Goal: Task Accomplishment & Management: Manage account settings

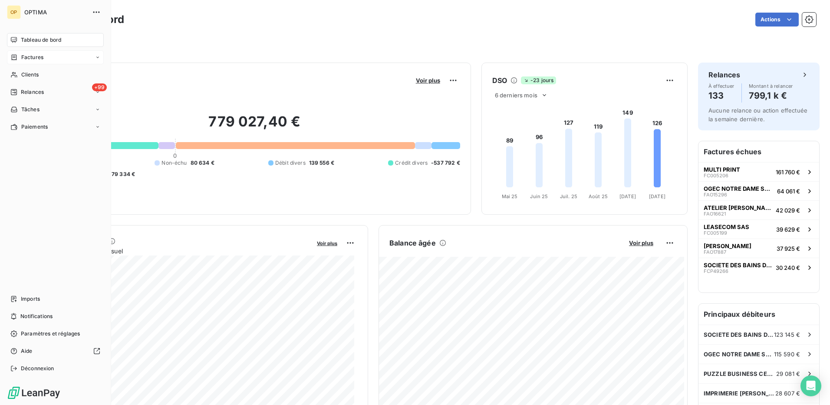
click at [43, 54] on div "Factures" at bounding box center [55, 57] width 97 height 14
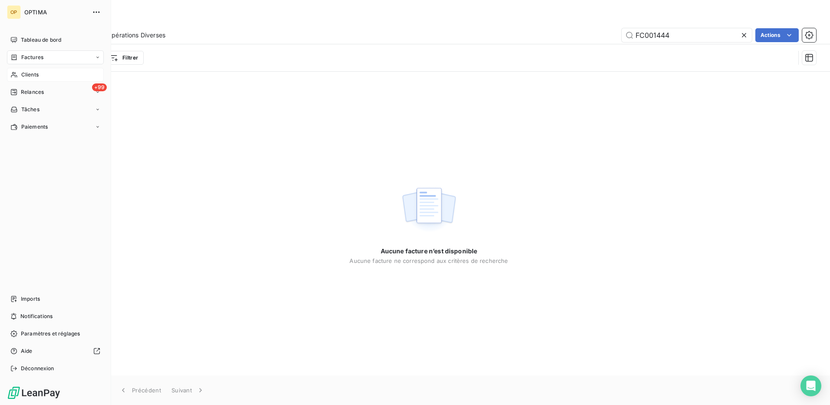
click at [40, 73] on div "Clients" at bounding box center [55, 75] width 97 height 14
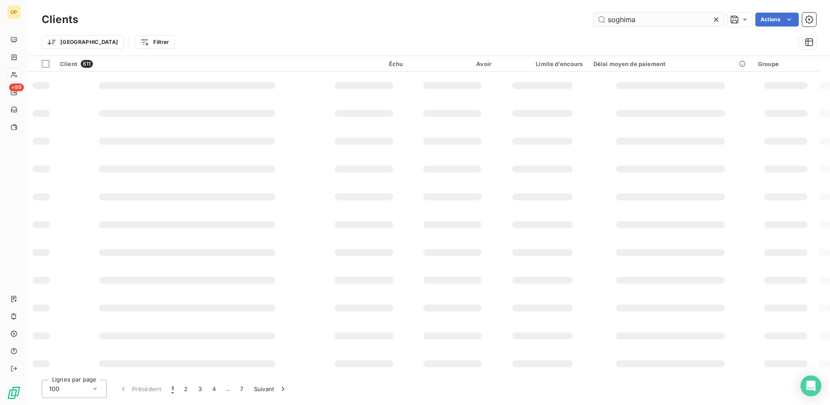
type input "soghima"
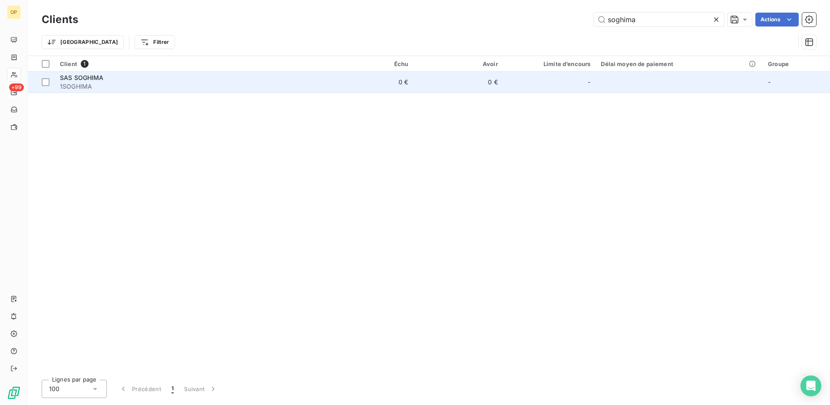
click at [68, 79] on span "SAS SOGHIMA" at bounding box center [82, 77] width 44 height 7
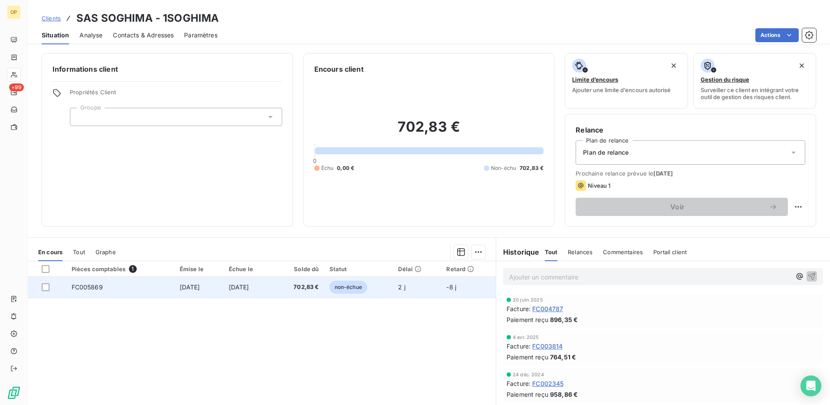
click at [350, 291] on span "non-échue" at bounding box center [348, 286] width 38 height 13
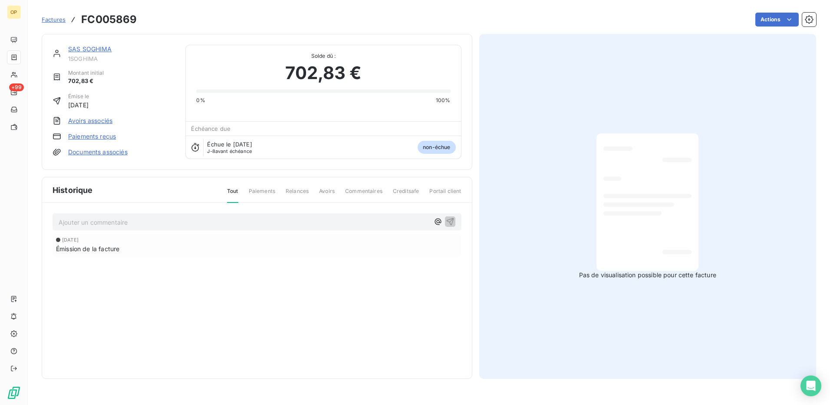
click at [612, 168] on div at bounding box center [647, 201] width 88 height 123
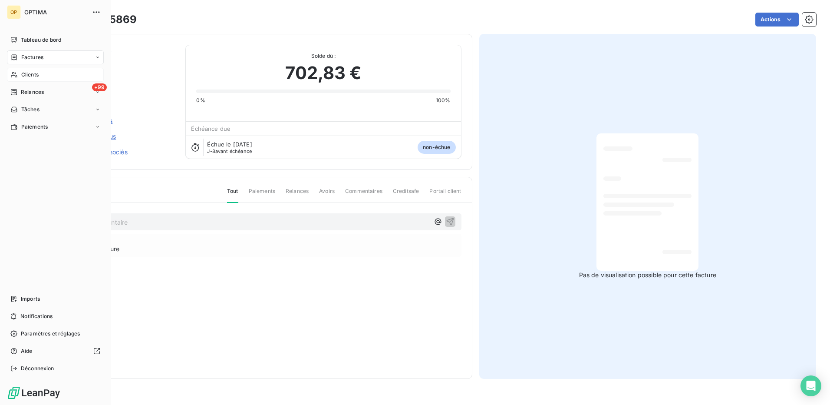
click at [25, 73] on span "Clients" at bounding box center [29, 75] width 17 height 8
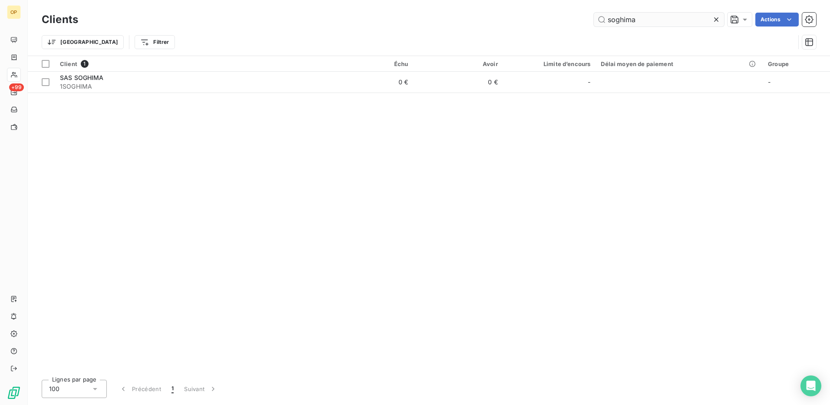
drag, startPoint x: 662, startPoint y: 10, endPoint x: 607, endPoint y: 26, distance: 57.3
click at [607, 26] on div "Clients soghima Actions Trier Filtrer" at bounding box center [429, 28] width 802 height 56
click at [718, 20] on icon at bounding box center [716, 19] width 9 height 9
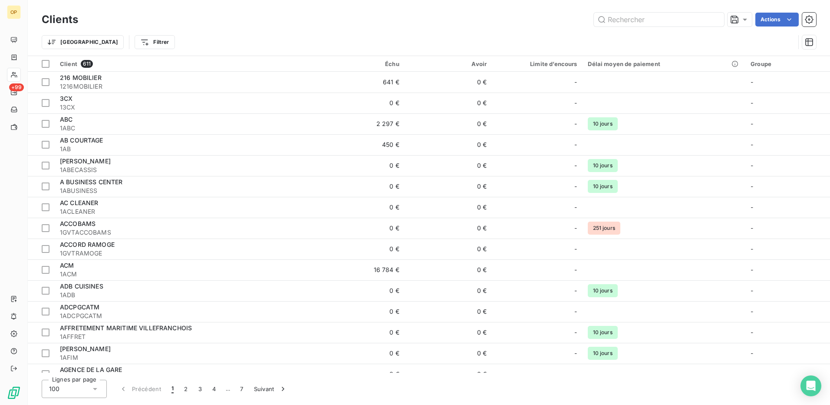
click at [196, 23] on div "Actions" at bounding box center [452, 20] width 727 height 14
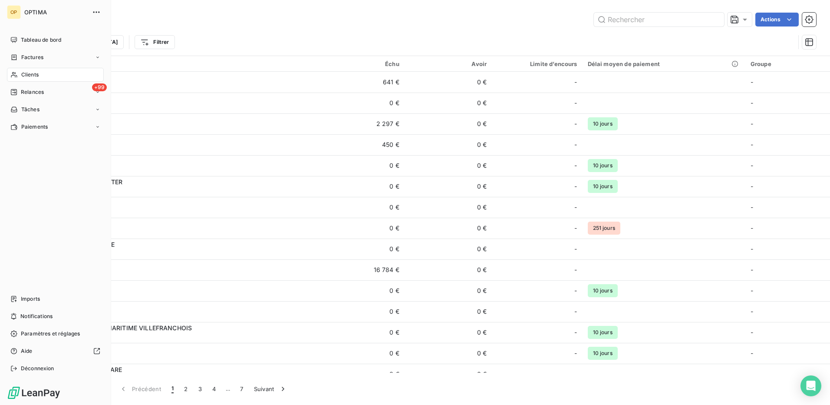
click at [25, 72] on span "Clients" at bounding box center [29, 75] width 17 height 8
click at [25, 79] on div "Clients" at bounding box center [55, 75] width 97 height 14
click at [29, 93] on span "Relances" at bounding box center [32, 92] width 23 height 8
click at [29, 110] on span "À effectuer" at bounding box center [35, 109] width 28 height 8
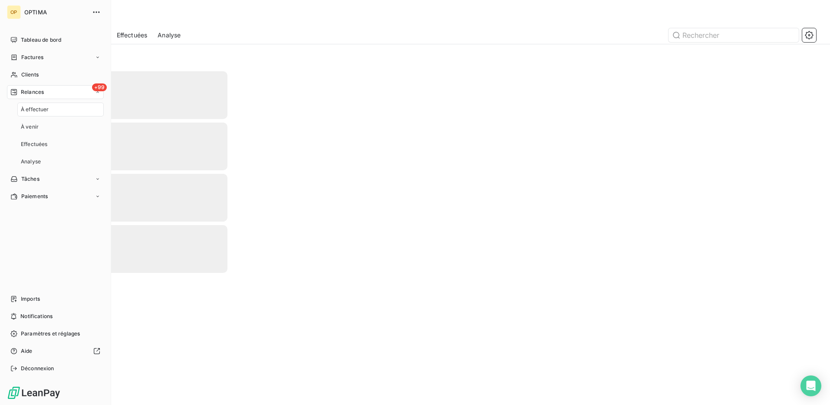
click at [29, 109] on span "À effectuer" at bounding box center [35, 109] width 28 height 8
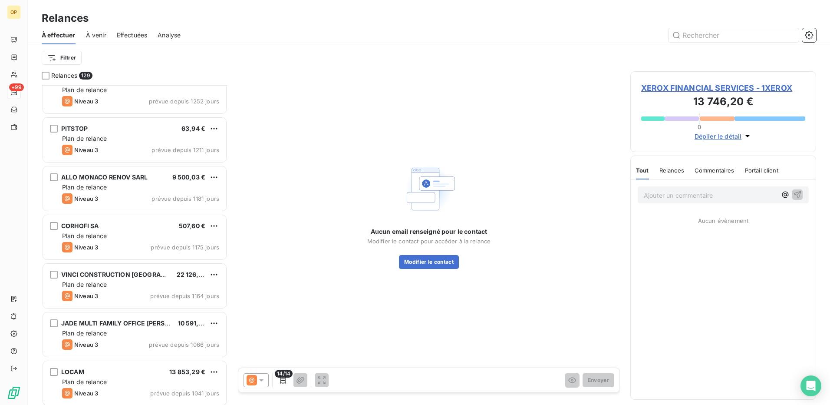
scroll to position [652, 0]
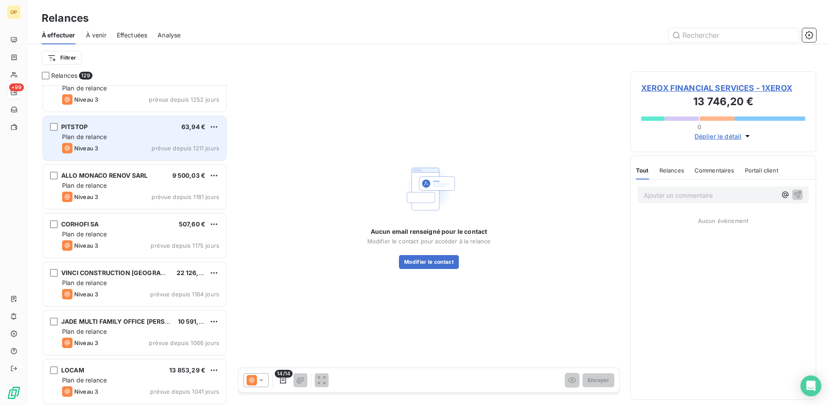
click at [122, 142] on div "PITSTOP 63,94 € Plan de relance Niveau 3 prévue depuis 1211 jours" at bounding box center [134, 138] width 183 height 44
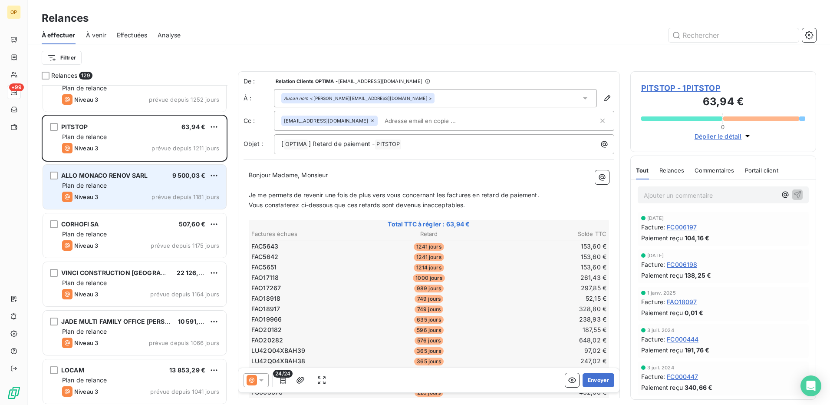
click at [135, 184] on div "Plan de relance" at bounding box center [140, 185] width 157 height 9
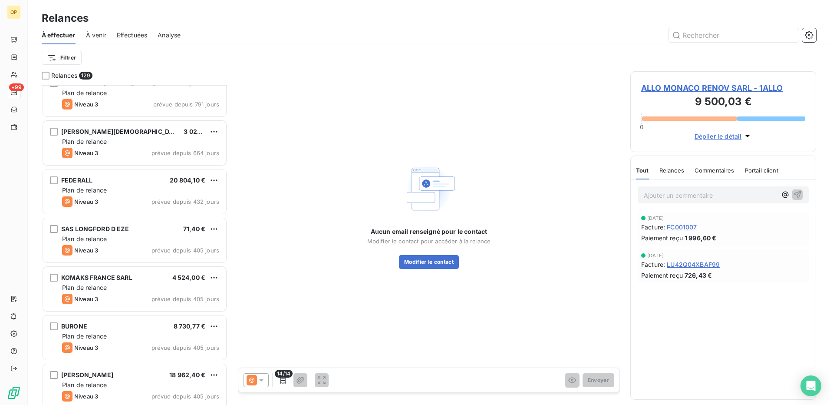
scroll to position [1086, 0]
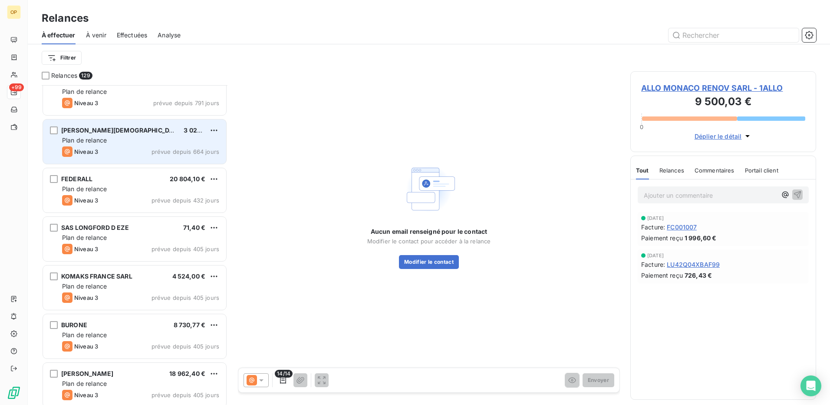
click at [133, 145] on div "[PERSON_NAME][DEMOGRAPHIC_DATA] [PERSON_NAME] 3 020,73 € Plan de relance Niveau…" at bounding box center [134, 141] width 183 height 44
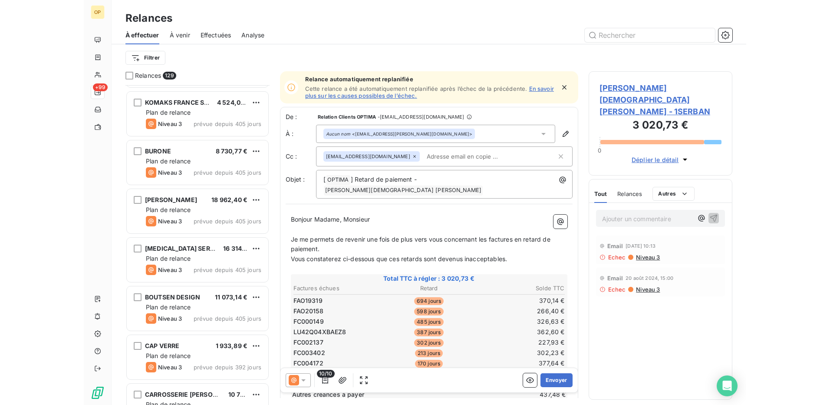
scroll to position [313, 137]
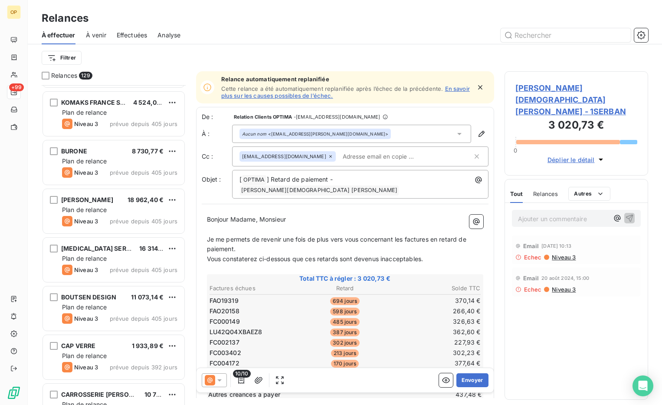
click at [353, 30] on div at bounding box center [420, 35] width 458 height 14
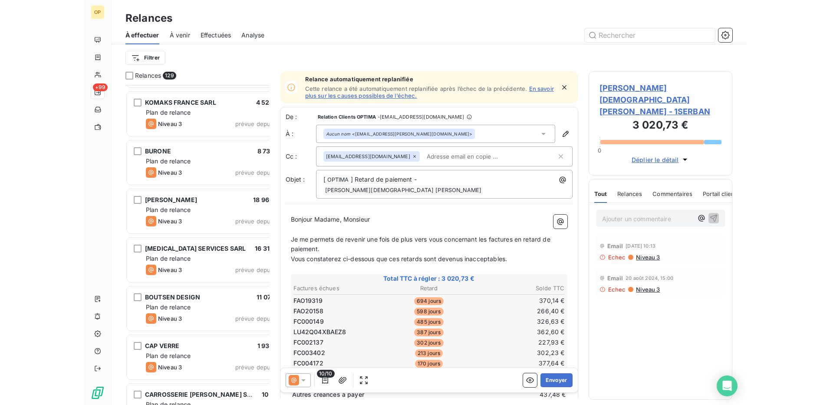
scroll to position [313, 179]
